Goal: Task Accomplishment & Management: Use online tool/utility

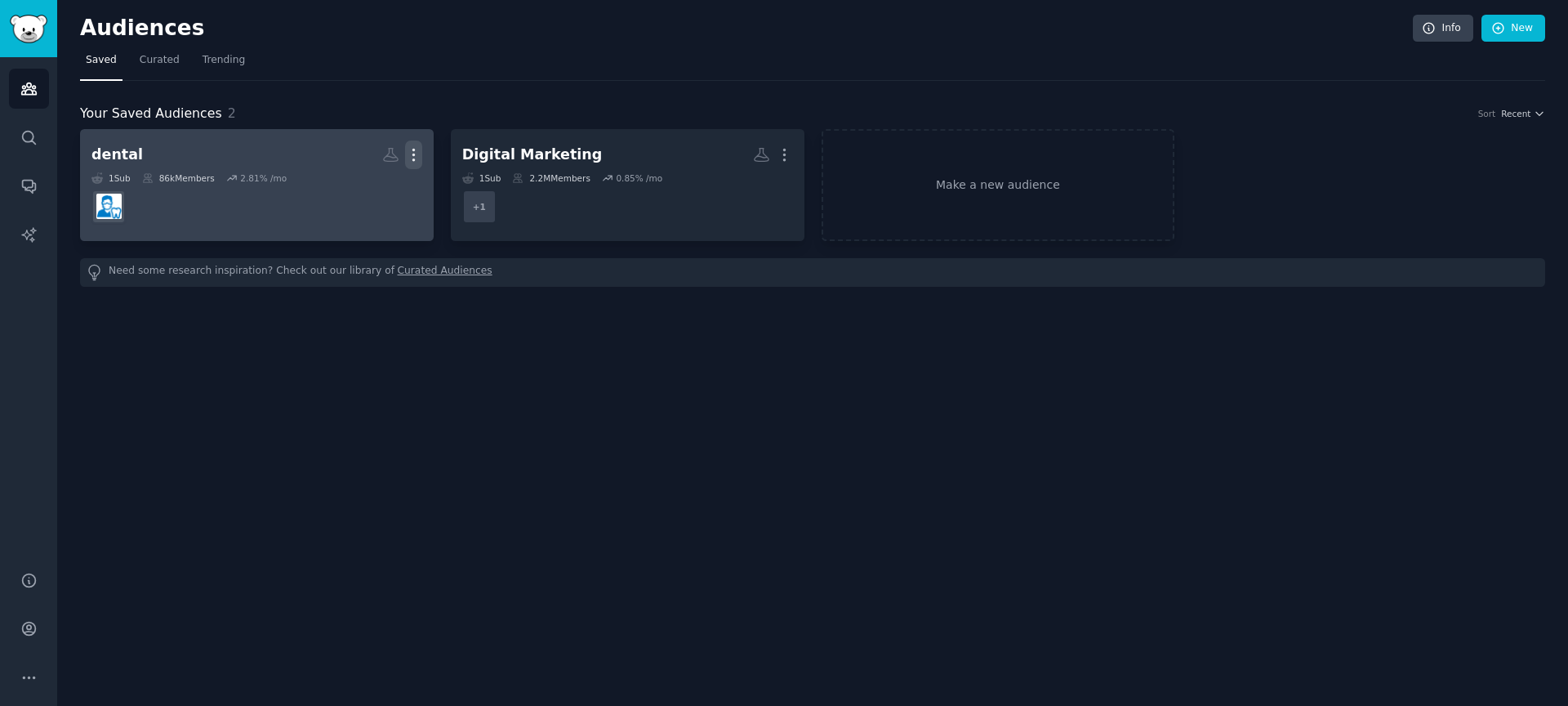
click at [414, 154] on icon "button" at bounding box center [413, 155] width 2 height 11
click at [358, 192] on p "Delete" at bounding box center [369, 189] width 38 height 18
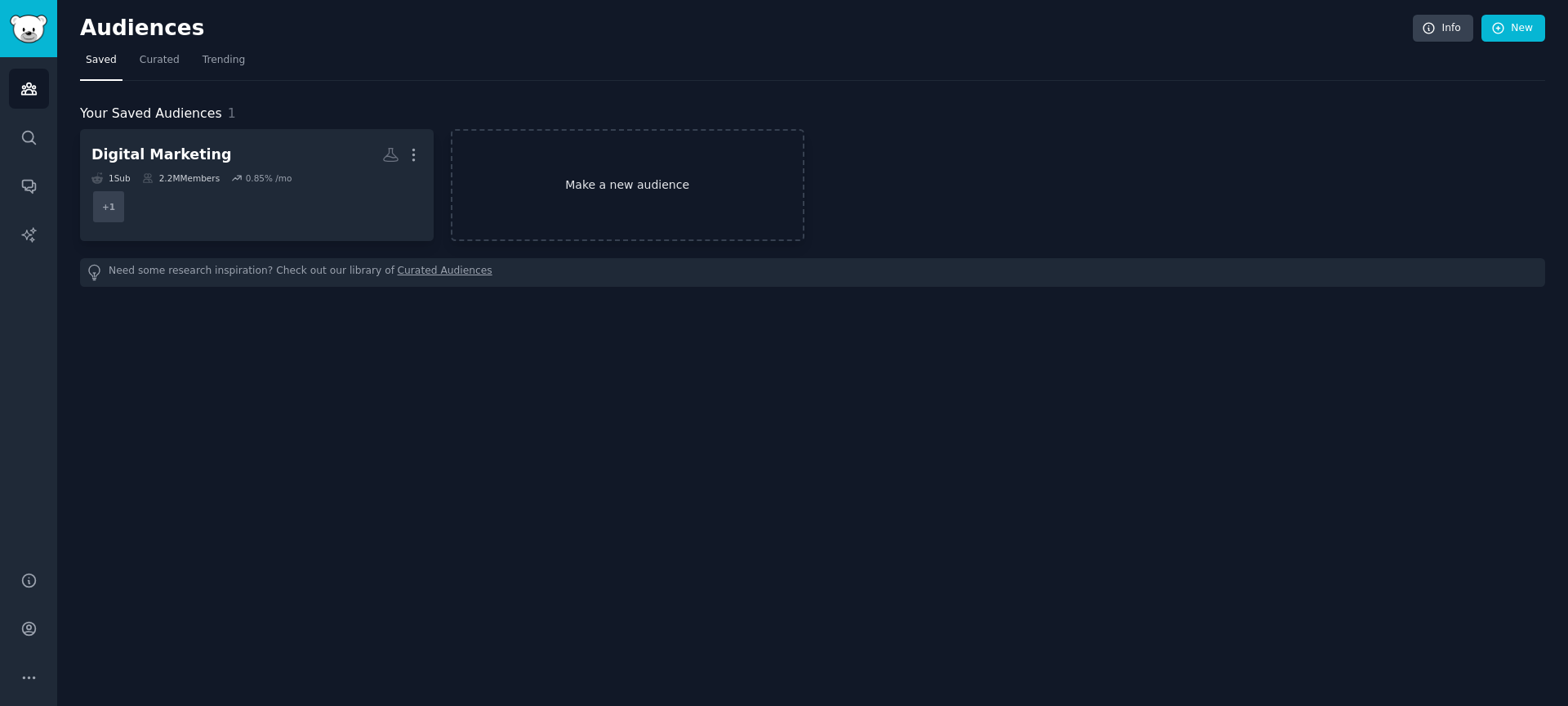
click at [633, 186] on link "Make a new audience" at bounding box center [628, 184] width 354 height 112
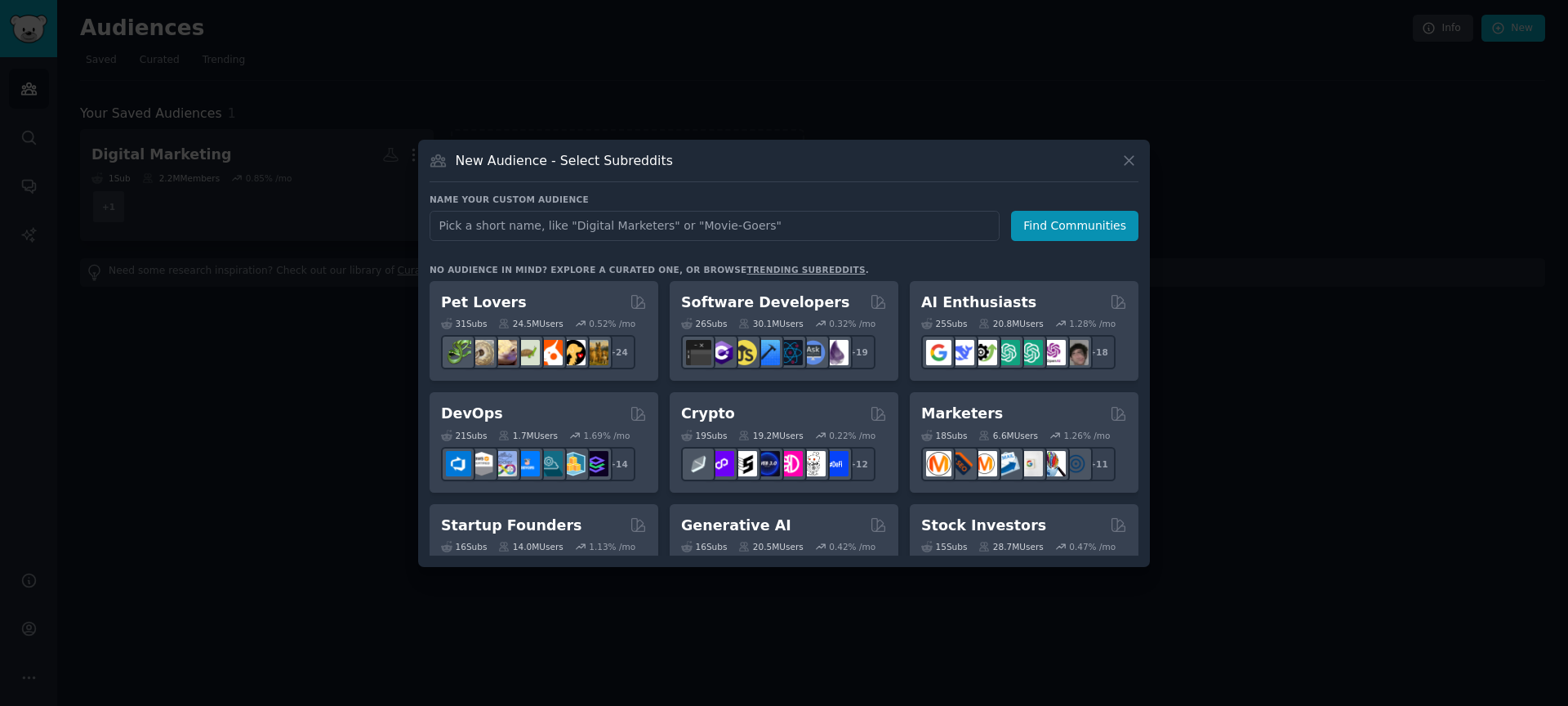
click at [583, 230] on input "text" at bounding box center [715, 226] width 571 height 31
type input "custom cabinets"
click at [1091, 219] on button "Find Communities" at bounding box center [1075, 226] width 128 height 31
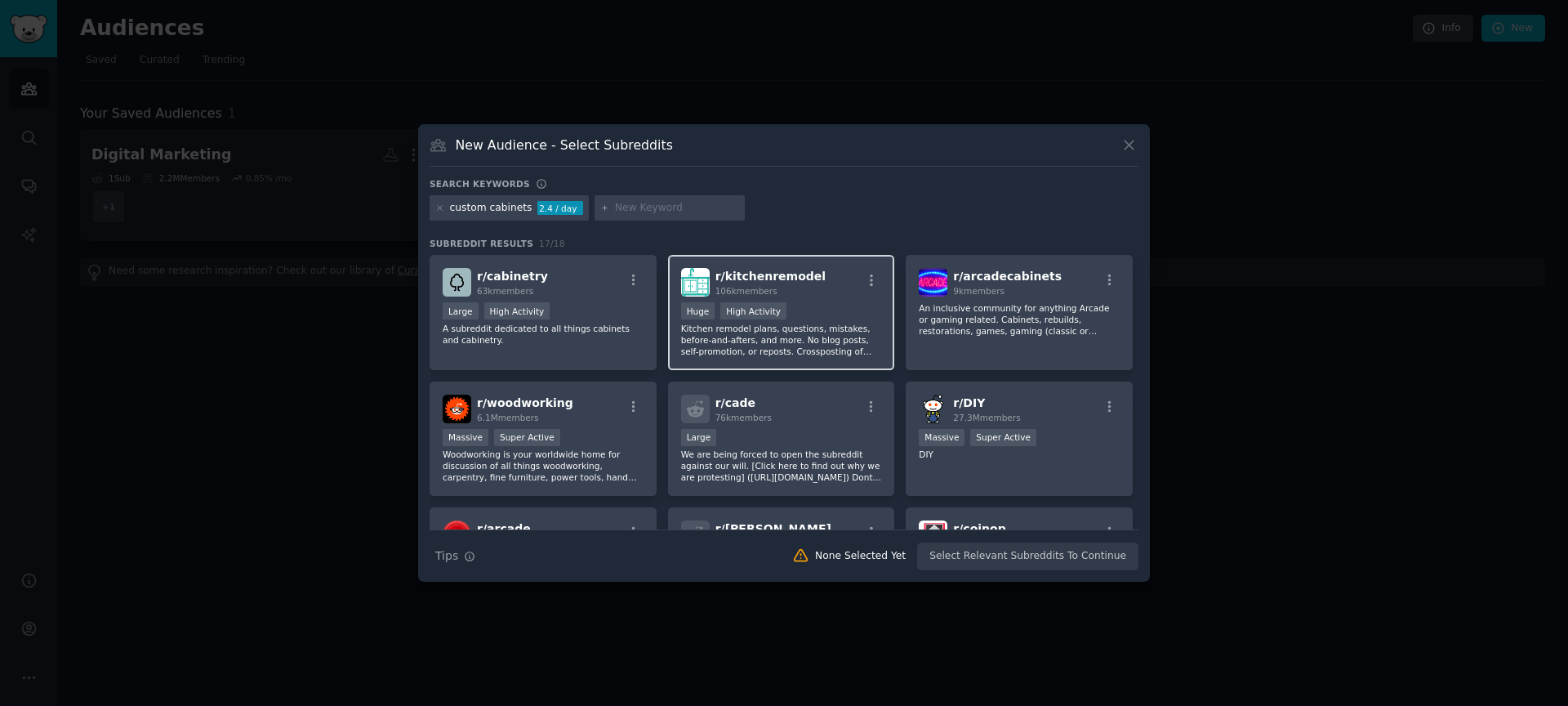
click at [835, 309] on div "Huge High Activity" at bounding box center [782, 312] width 201 height 20
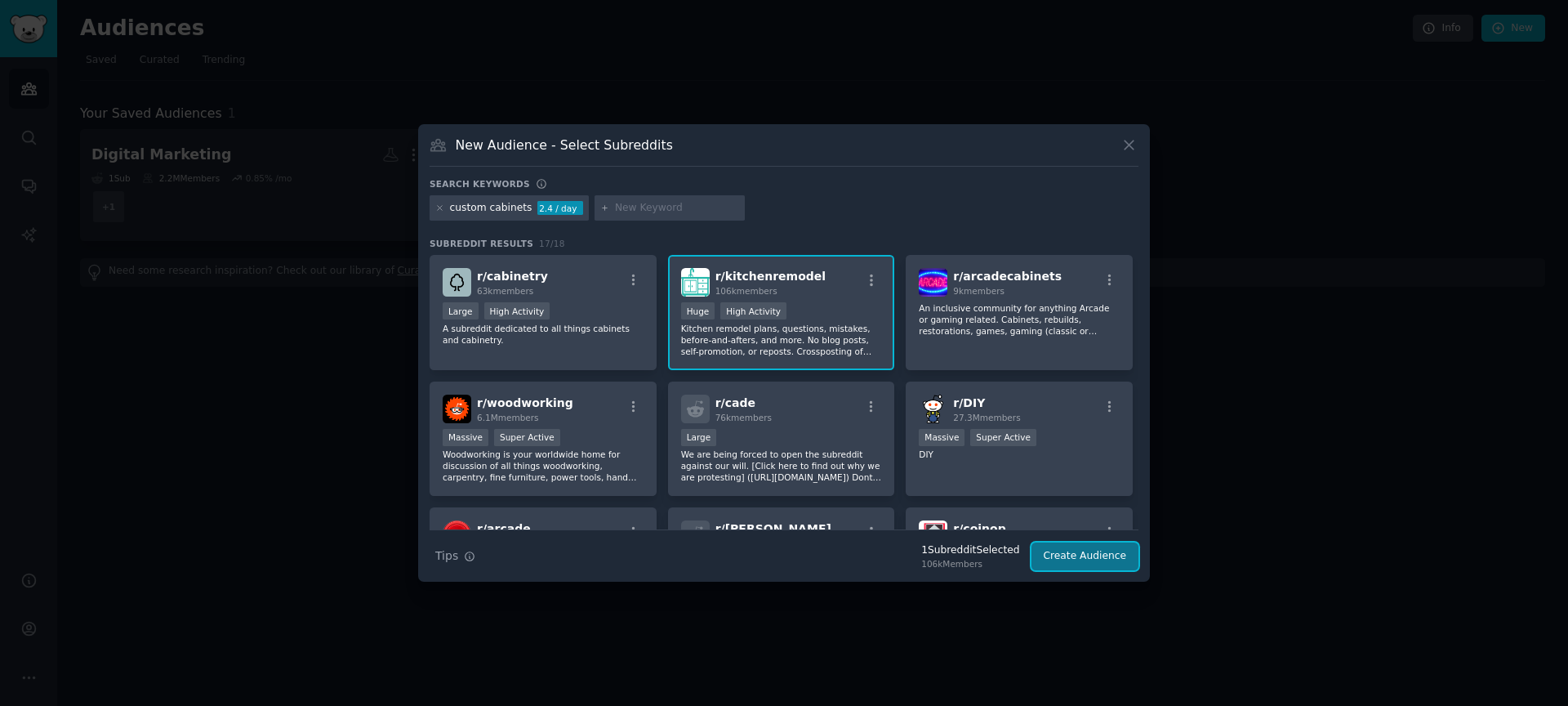
click at [1082, 553] on button "Create Audience" at bounding box center [1085, 557] width 107 height 28
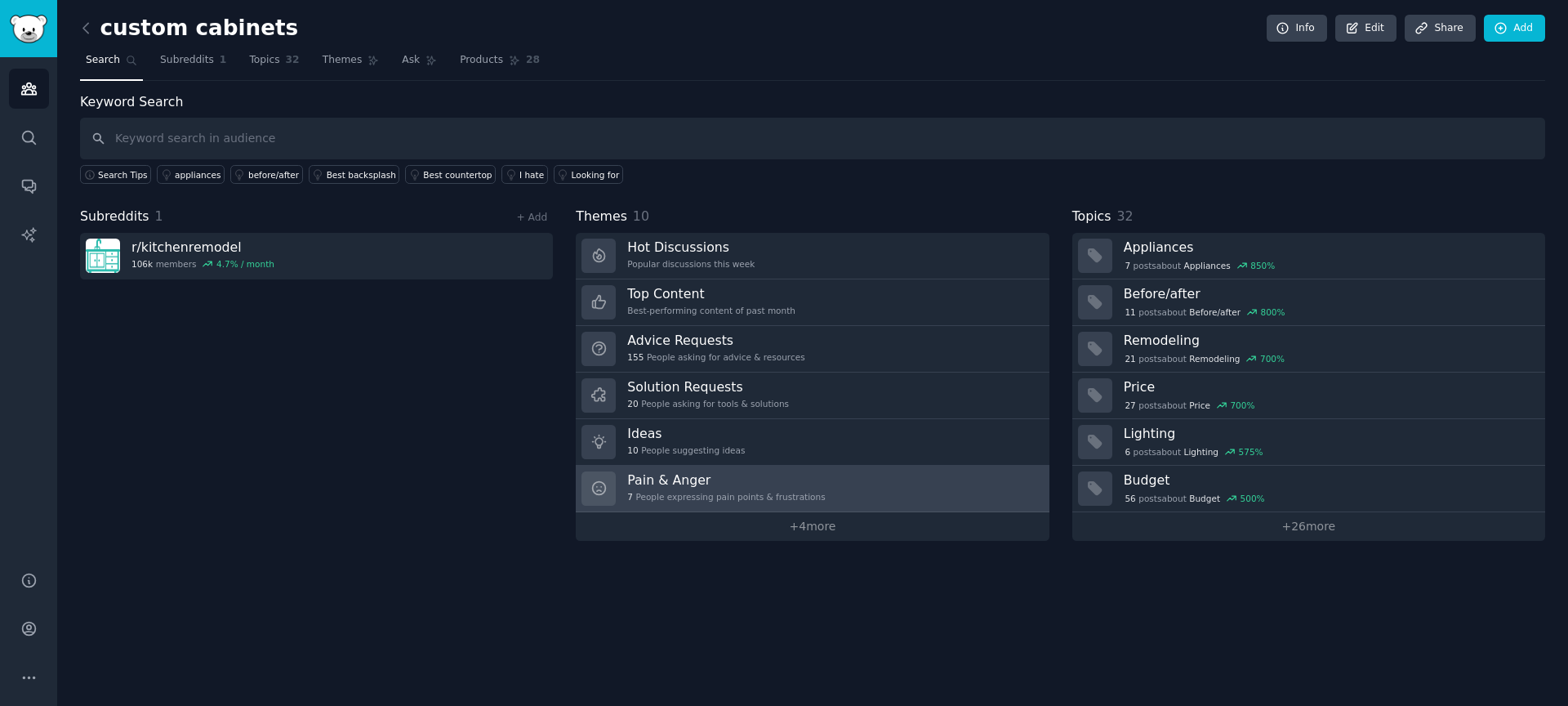
click at [827, 481] on link "Pain & Anger 7 People expressing pain points & frustrations" at bounding box center [812, 489] width 473 height 46
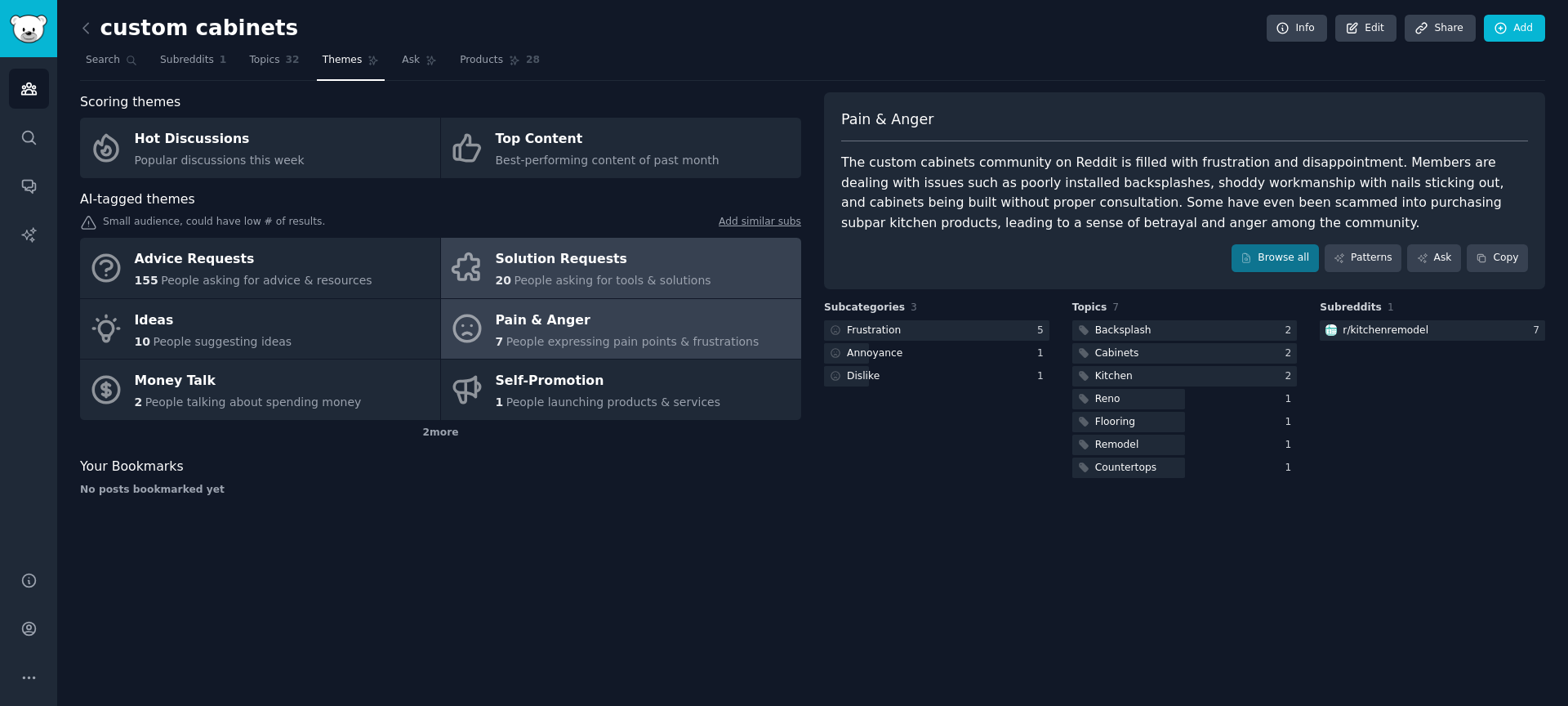
click at [636, 268] on div "Solution Requests" at bounding box center [603, 259] width 216 height 26
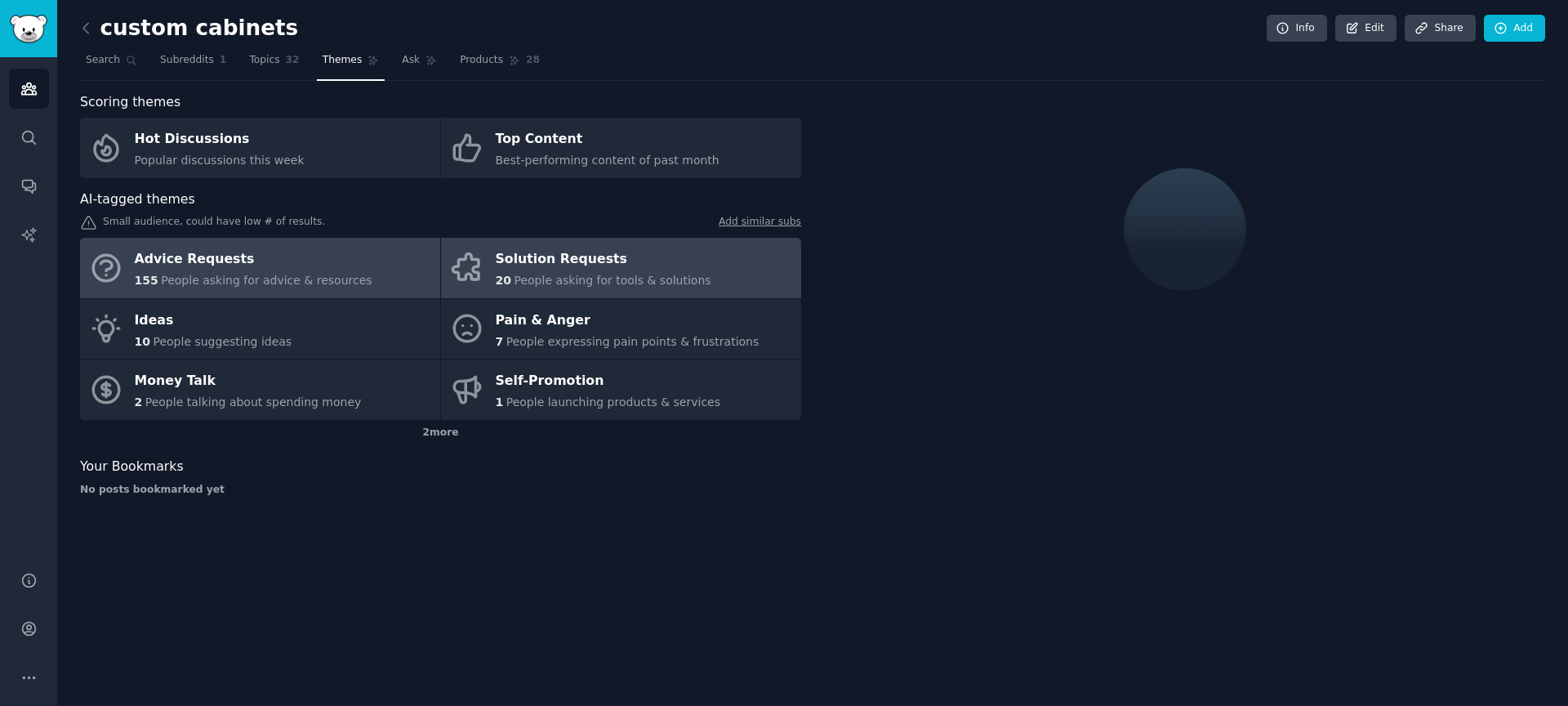
click at [343, 266] on div "Advice Requests" at bounding box center [254, 259] width 238 height 26
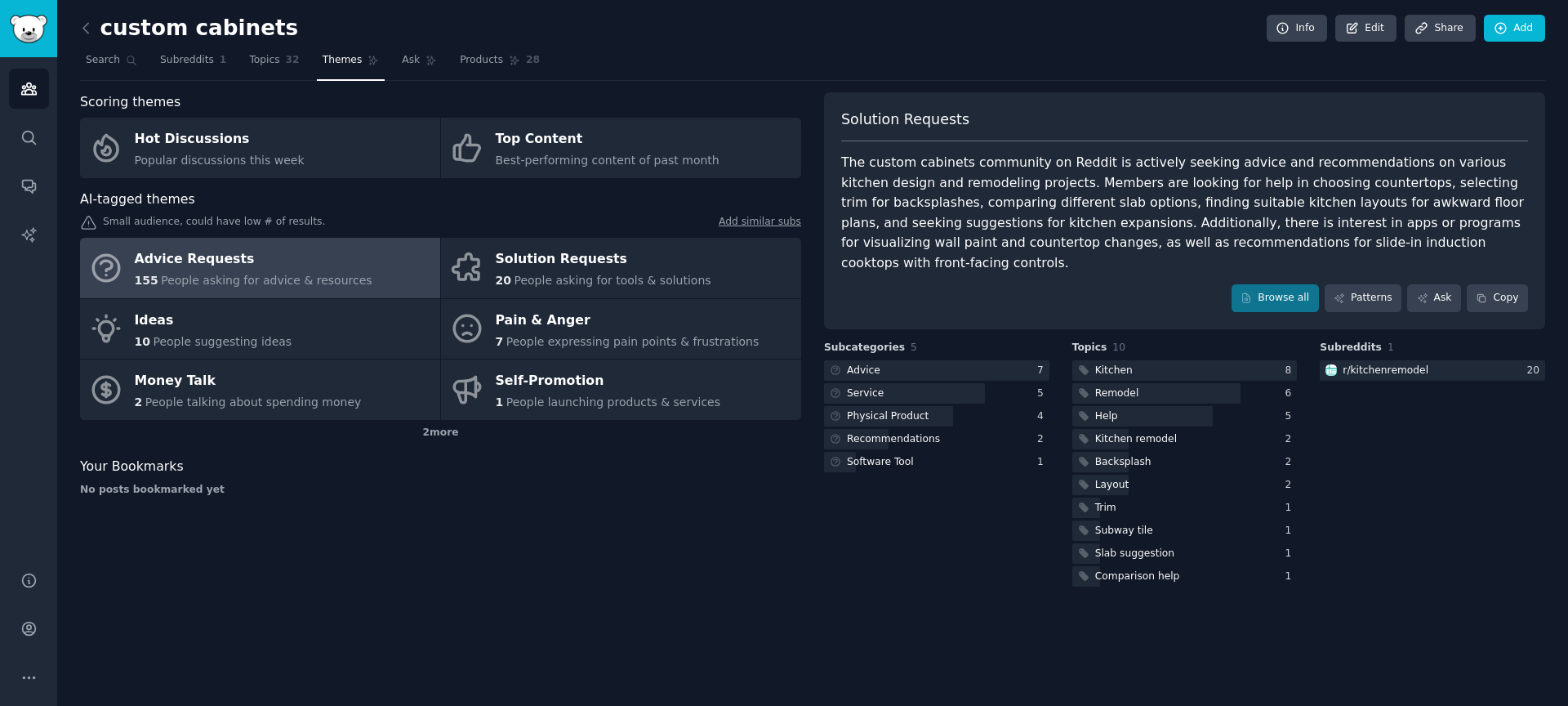
click at [343, 266] on div "Advice Requests" at bounding box center [254, 259] width 238 height 26
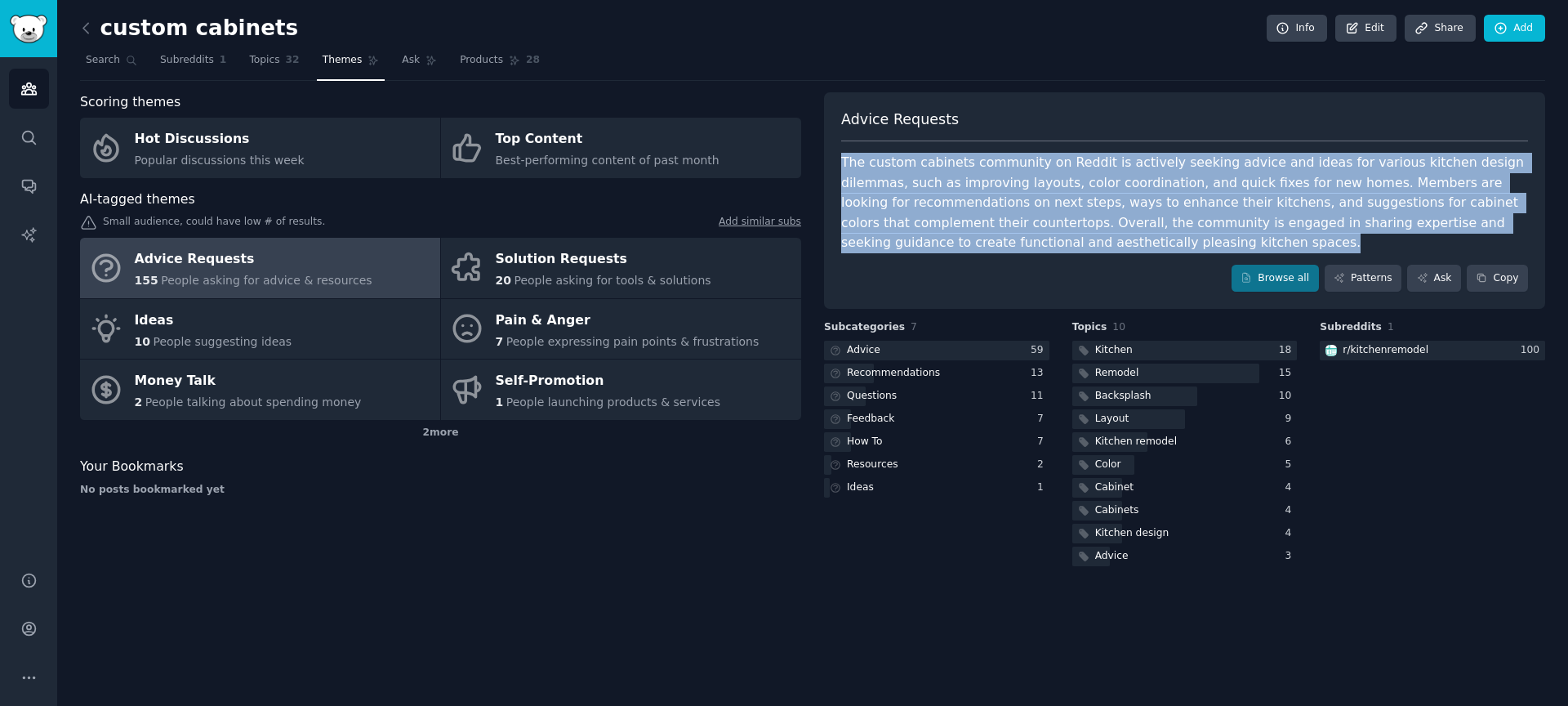
drag, startPoint x: 1091, startPoint y: 246, endPoint x: 845, endPoint y: 161, distance: 260.3
click at [845, 161] on div "The custom cabinets community on Reddit is actively seeking advice and ideas fo…" at bounding box center [1185, 203] width 687 height 100
copy div "The custom cabinets community on Reddit is actively seeking advice and ideas fo…"
